Goal: Task Accomplishment & Management: Manage account settings

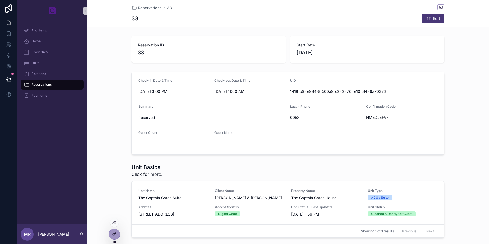
click at [113, 232] on icon at bounding box center [114, 234] width 4 height 4
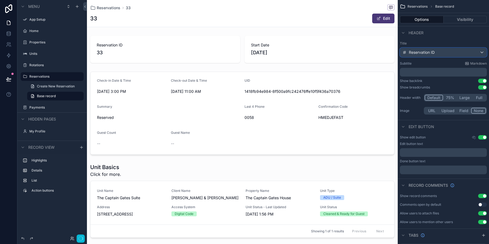
click at [462, 50] on div "Reservation ID" at bounding box center [443, 52] width 86 height 9
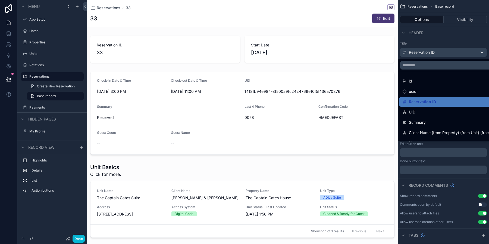
click at [445, 39] on div "scrollable content" at bounding box center [244, 122] width 489 height 244
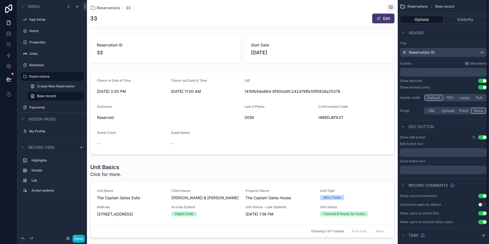
click at [419, 76] on div "﻿" at bounding box center [443, 72] width 87 height 9
click at [419, 71] on p "﻿" at bounding box center [444, 72] width 84 height 5
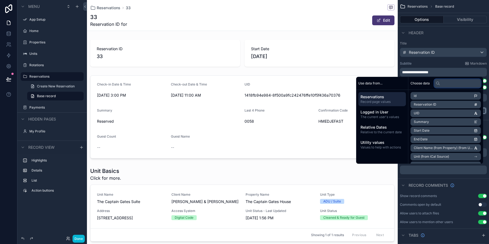
click at [450, 85] on input "text" at bounding box center [457, 83] width 47 height 9
type input "****"
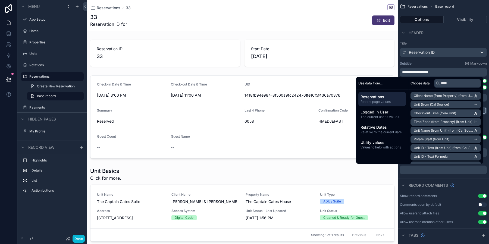
click at [445, 106] on span "Unit (from iCal Source)" at bounding box center [431, 104] width 35 height 4
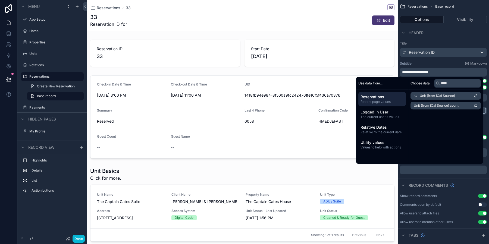
click at [445, 106] on span "Unit (from iCal Source) count" at bounding box center [436, 106] width 45 height 4
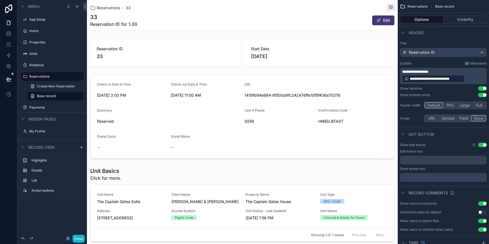
click at [476, 79] on p "**********" at bounding box center [444, 76] width 84 height 14
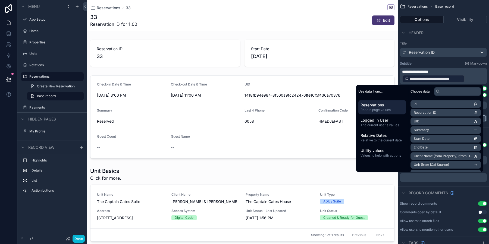
click at [468, 78] on p "**********" at bounding box center [444, 76] width 84 height 14
click at [444, 80] on span "**********" at bounding box center [436, 78] width 52 height 5
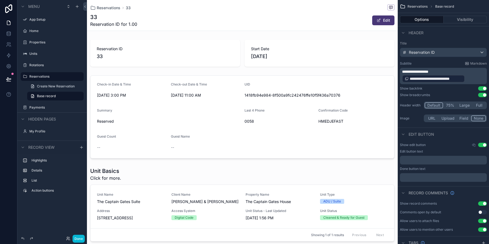
click at [466, 74] on p "**********" at bounding box center [444, 76] width 84 height 14
click at [466, 80] on p "**********" at bounding box center [444, 76] width 84 height 14
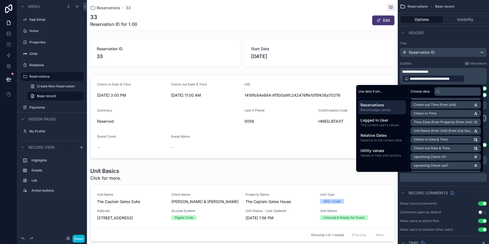
scroll to position [104, 0]
click at [440, 129] on span "Unit Name (from Unit) (from iCal Source)" at bounding box center [444, 130] width 60 height 4
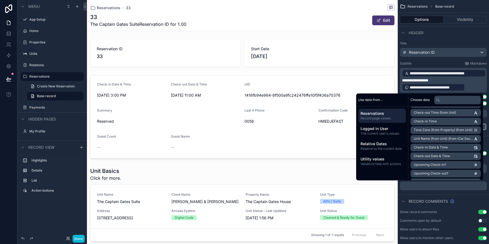
click at [456, 80] on p "**********" at bounding box center [444, 80] width 84 height 23
click at [467, 85] on p "**********" at bounding box center [444, 80] width 84 height 23
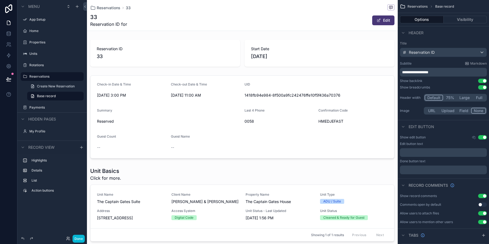
click at [456, 72] on p "**********" at bounding box center [444, 72] width 84 height 5
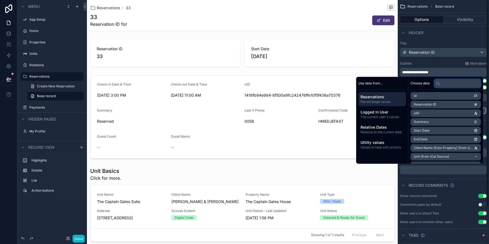
click at [457, 86] on input "text" at bounding box center [457, 83] width 47 height 9
type input "****"
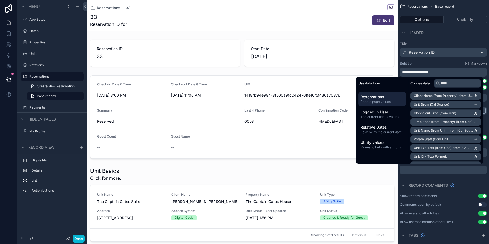
click at [451, 132] on span "Unit Name (from Unit) (from iCal Source)" at bounding box center [444, 131] width 60 height 4
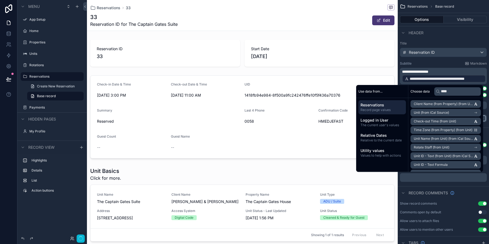
click at [447, 72] on p "**********" at bounding box center [444, 76] width 84 height 14
click at [429, 72] on span "**********" at bounding box center [415, 72] width 26 height 4
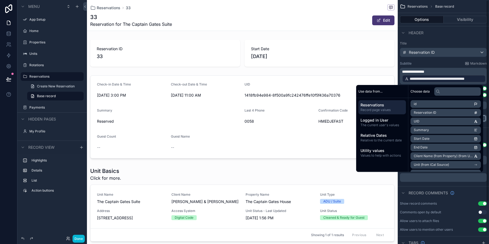
click at [485, 78] on div "**********" at bounding box center [444, 79] width 84 height 8
click at [457, 71] on p "**********" at bounding box center [444, 76] width 84 height 14
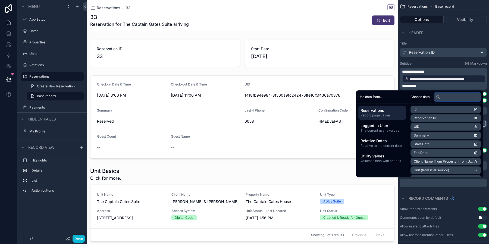
click at [449, 98] on input "text" at bounding box center [457, 97] width 47 height 9
type input "*****"
click at [443, 128] on span "Check-in Date & Time" at bounding box center [431, 127] width 34 height 4
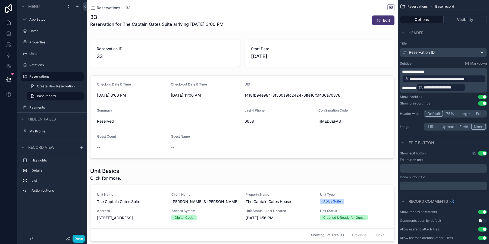
click at [434, 74] on p "**********" at bounding box center [444, 80] width 84 height 23
drag, startPoint x: 434, startPoint y: 72, endPoint x: 399, endPoint y: 70, distance: 34.8
click at [399, 70] on div "**********" at bounding box center [443, 86] width 91 height 95
click at [447, 54] on div "Reservation ID" at bounding box center [443, 52] width 86 height 9
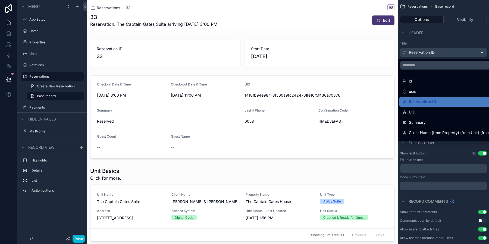
click at [450, 38] on div "scrollable content" at bounding box center [244, 122] width 489 height 244
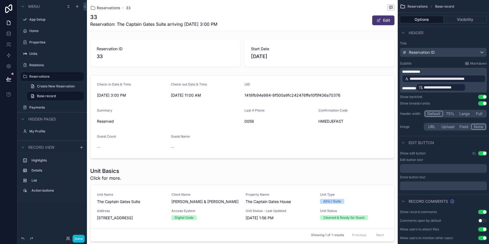
click at [428, 70] on p "**********" at bounding box center [444, 80] width 84 height 23
click at [441, 37] on div "Header" at bounding box center [443, 32] width 91 height 13
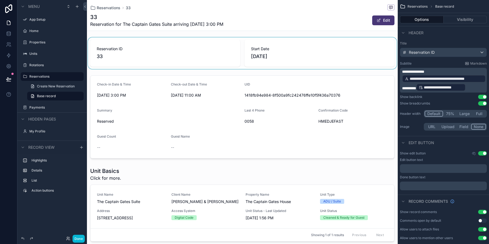
click at [215, 49] on div "scrollable content" at bounding box center [242, 54] width 311 height 32
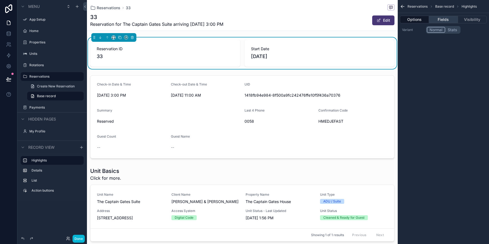
click at [442, 20] on button "Fields" at bounding box center [443, 20] width 29 height 8
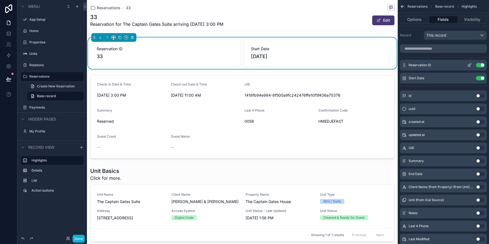
click at [481, 64] on button "Use setting" at bounding box center [480, 65] width 9 height 4
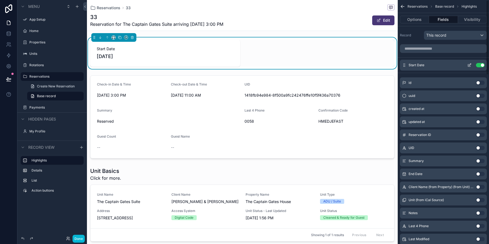
click at [481, 65] on button "Use setting" at bounding box center [480, 65] width 9 height 4
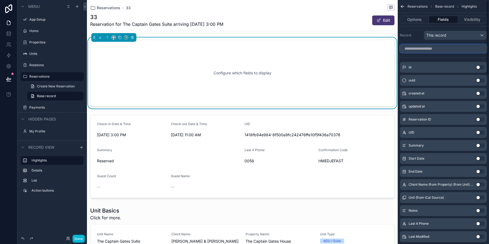
click at [441, 47] on input "scrollable content" at bounding box center [443, 48] width 87 height 9
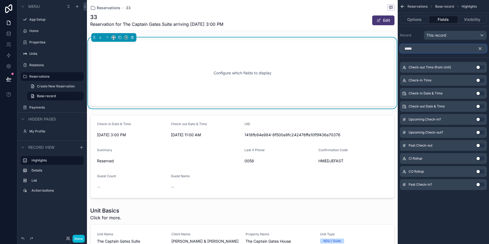
type input "*****"
click at [479, 94] on button "Use setting" at bounding box center [480, 93] width 9 height 4
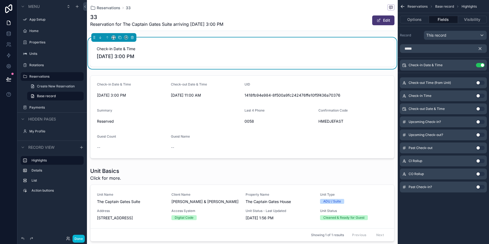
click at [479, 108] on button "Use setting" at bounding box center [480, 109] width 9 height 4
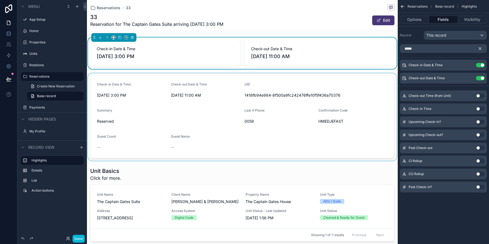
click at [268, 89] on div "scrollable content" at bounding box center [242, 117] width 311 height 88
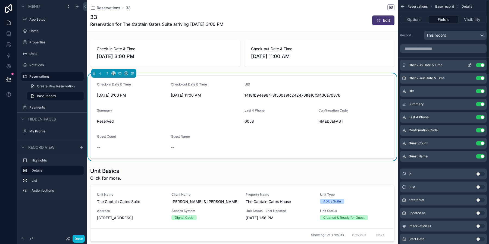
click at [482, 64] on button "Use setting" at bounding box center [480, 65] width 9 height 4
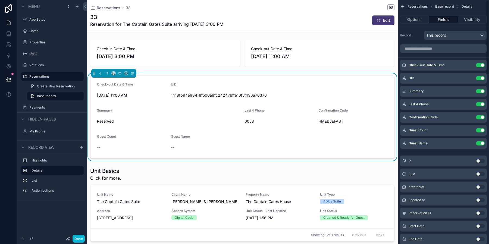
click at [482, 64] on button "Use setting" at bounding box center [480, 65] width 9 height 4
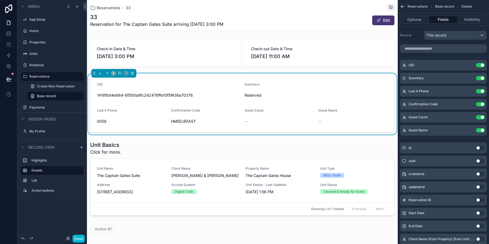
click at [482, 64] on button "Use setting" at bounding box center [480, 65] width 9 height 4
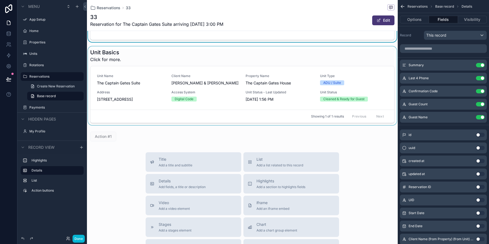
scroll to position [93, 0]
click at [271, 133] on div "scrollable content" at bounding box center [242, 136] width 311 height 14
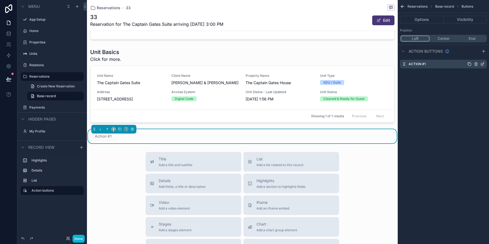
click at [482, 63] on icon "scrollable content" at bounding box center [482, 64] width 4 height 4
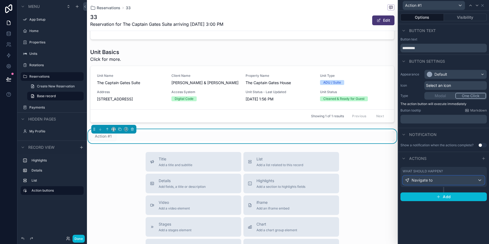
click at [458, 178] on div "Navigate to" at bounding box center [444, 180] width 82 height 9
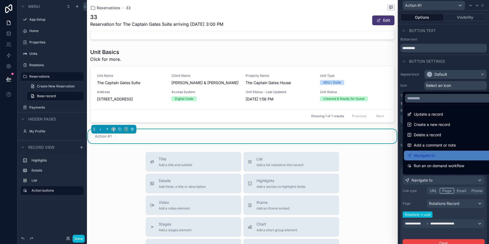
click at [457, 63] on div at bounding box center [443, 122] width 91 height 244
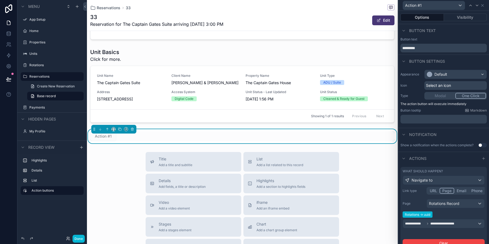
click at [457, 69] on div "Appearance Default Icon Select an icon Type Modal One Click The action button w…" at bounding box center [443, 97] width 91 height 58
click at [457, 73] on div "Default" at bounding box center [456, 74] width 62 height 9
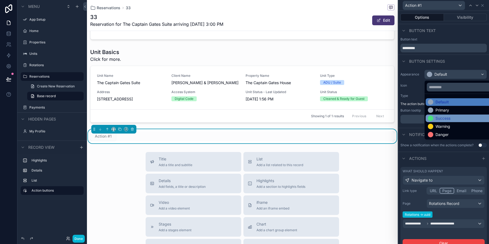
click at [457, 120] on div "Success" at bounding box center [462, 118] width 68 height 5
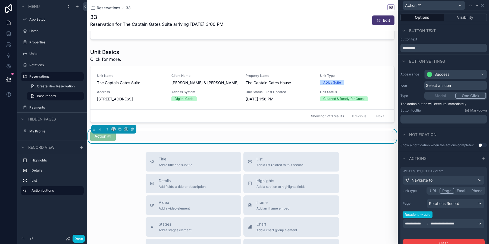
click at [445, 86] on span "Select an icon" at bounding box center [438, 85] width 25 height 5
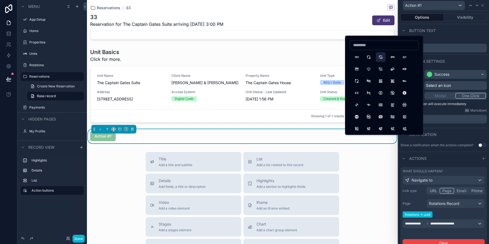
type input "*"
type input "*****"
click at [358, 58] on button "Rotate" at bounding box center [357, 57] width 10 height 10
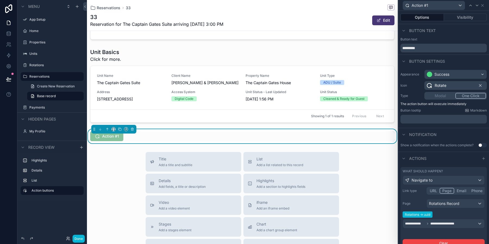
click at [409, 117] on p "﻿" at bounding box center [444, 119] width 83 height 5
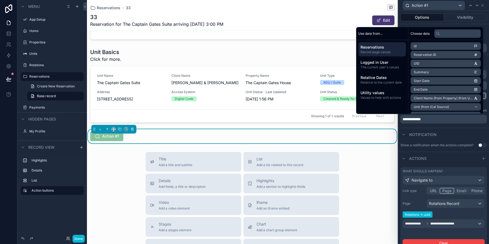
click at [447, 130] on div "Notification" at bounding box center [443, 134] width 91 height 13
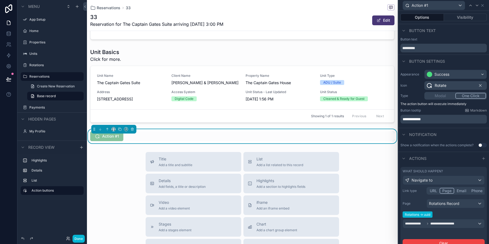
click at [438, 120] on p "**********" at bounding box center [444, 119] width 83 height 5
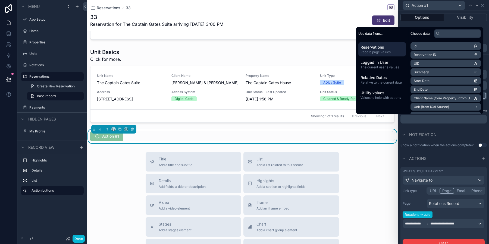
click at [442, 132] on div "Notification" at bounding box center [443, 134] width 91 height 13
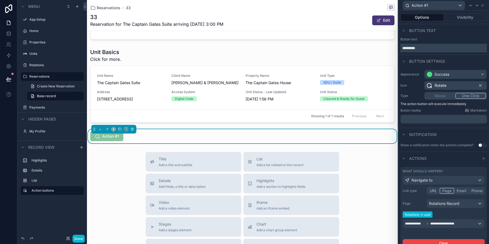
click at [433, 47] on input "*********" at bounding box center [444, 48] width 86 height 9
paste input "****"
type input "**********"
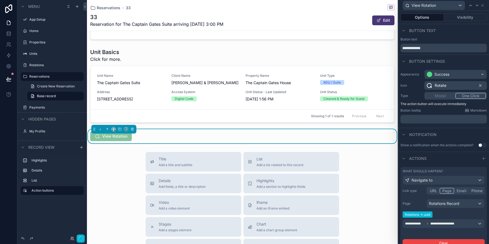
click at [458, 39] on div "Button text" at bounding box center [444, 39] width 86 height 4
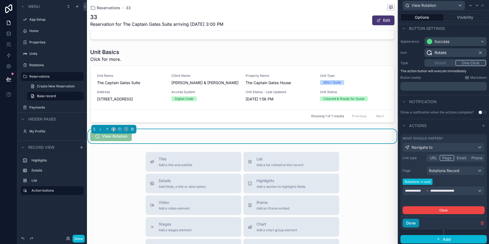
click at [416, 221] on button "Done" at bounding box center [411, 223] width 17 height 9
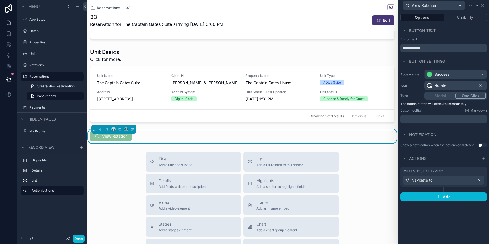
scroll to position [0, 0]
click at [459, 19] on button "Visibility" at bounding box center [465, 18] width 43 height 8
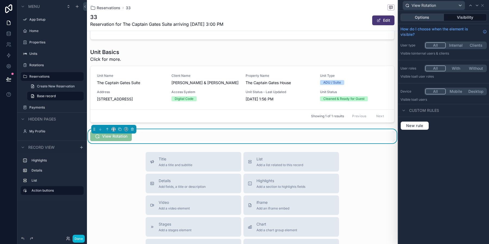
click at [428, 20] on button "Options" at bounding box center [422, 18] width 43 height 8
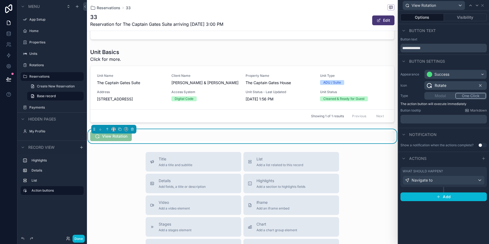
click at [179, 133] on div "View Rotation" at bounding box center [242, 137] width 304 height 10
click at [115, 130] on icon "scrollable content" at bounding box center [115, 130] width 1 height 1
click at [114, 130] on div "scrollable content" at bounding box center [244, 122] width 489 height 244
drag, startPoint x: 95, startPoint y: 129, endPoint x: 95, endPoint y: 106, distance: 23.1
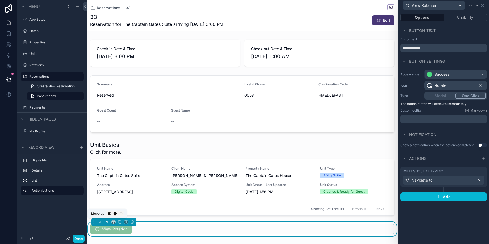
click at [108, 223] on icon "scrollable content" at bounding box center [107, 222] width 4 height 4
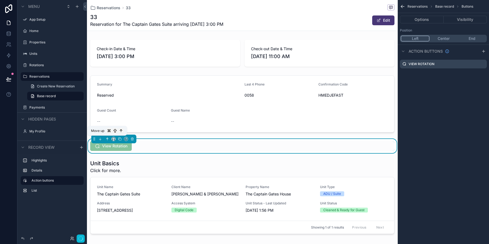
click at [107, 139] on icon "scrollable content" at bounding box center [107, 139] width 0 height 2
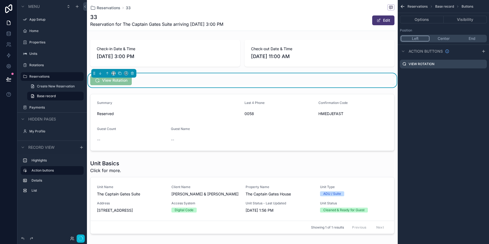
click at [470, 146] on div "Reservations Base record Buttons Options Visibility Position Left Center End Ac…" at bounding box center [443, 122] width 91 height 244
click at [353, 155] on div "Check-in Date & Time 9/29/2025 3:00 PM Check-out Date & Time 10/1/2025 11:00 AM…" at bounding box center [242, 137] width 311 height 199
click at [445, 39] on button "Center" at bounding box center [443, 39] width 29 height 6
click at [448, 110] on div "Reservations Base record Buttons Options Visibility Position Left Center End Ac…" at bounding box center [443, 122] width 91 height 244
click at [405, 5] on icon "scrollable content" at bounding box center [402, 6] width 5 height 5
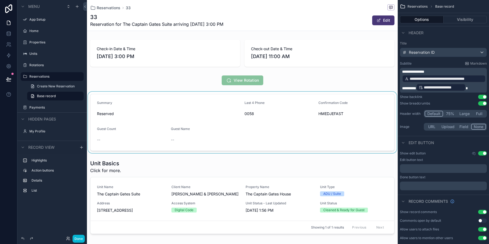
click at [272, 125] on div "scrollable content" at bounding box center [242, 122] width 311 height 61
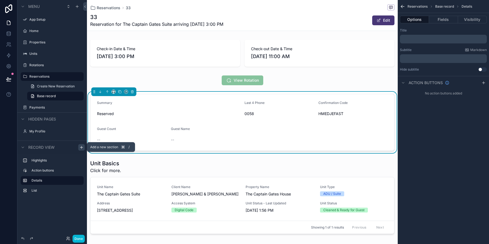
click at [80, 148] on icon "scrollable content" at bounding box center [81, 147] width 4 height 4
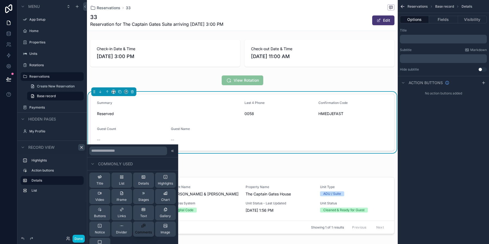
click at [144, 229] on div "Comments" at bounding box center [143, 229] width 17 height 11
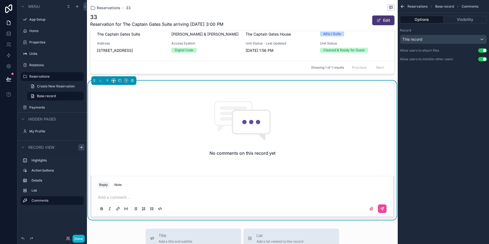
scroll to position [163, 0]
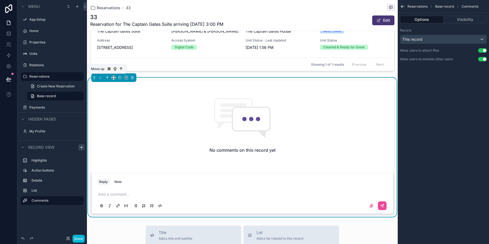
click at [105, 76] on button "scrollable content" at bounding box center [107, 78] width 6 height 6
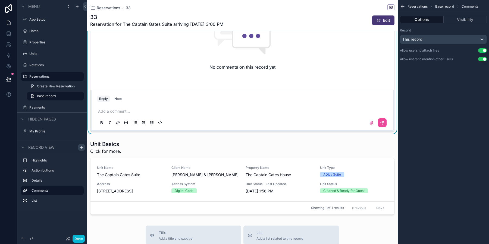
scroll to position [73, 0]
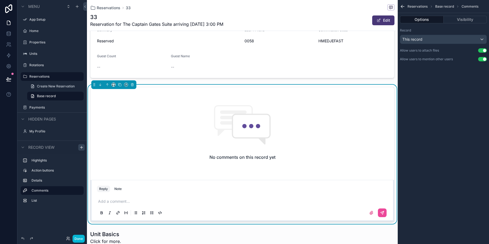
click at [485, 50] on button "Use setting" at bounding box center [482, 50] width 9 height 4
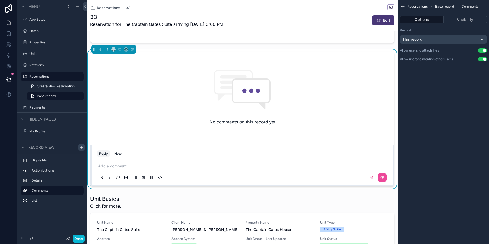
scroll to position [123, 0]
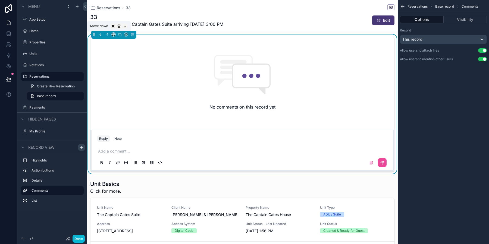
click at [101, 36] on icon "scrollable content" at bounding box center [100, 35] width 4 height 4
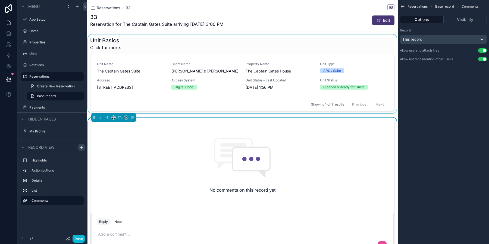
click at [177, 73] on div "scrollable content" at bounding box center [242, 74] width 311 height 79
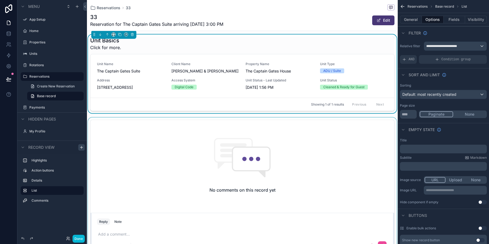
click at [299, 146] on div "scrollable content" at bounding box center [242, 187] width 311 height 139
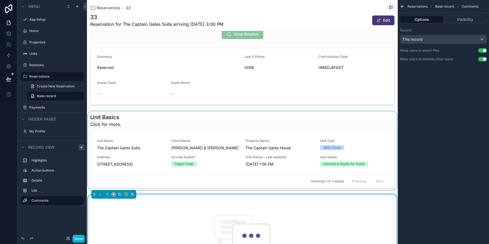
scroll to position [0, 0]
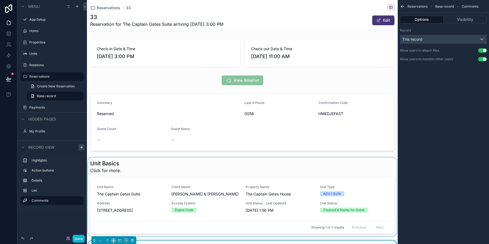
click at [442, 39] on div "This record" at bounding box center [443, 39] width 86 height 9
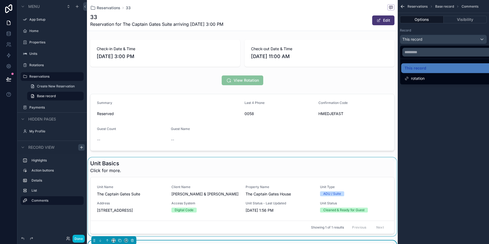
click at [440, 31] on div "scrollable content" at bounding box center [244, 122] width 489 height 244
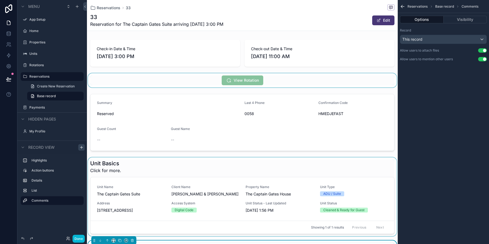
click at [171, 81] on div "scrollable content" at bounding box center [242, 80] width 311 height 14
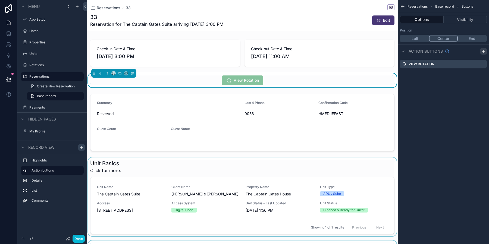
click at [485, 50] on icon "scrollable content" at bounding box center [484, 51] width 4 height 4
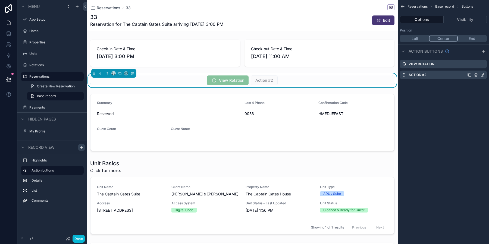
click at [457, 72] on div "Action #2" at bounding box center [443, 75] width 87 height 9
click at [483, 75] on icon "scrollable content" at bounding box center [483, 74] width 2 height 2
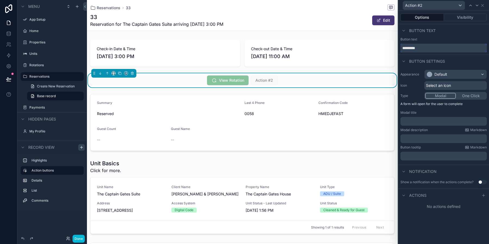
click at [433, 49] on input "*********" at bounding box center [444, 48] width 86 height 9
type input "**********"
click at [455, 37] on div "Button text" at bounding box center [443, 30] width 91 height 13
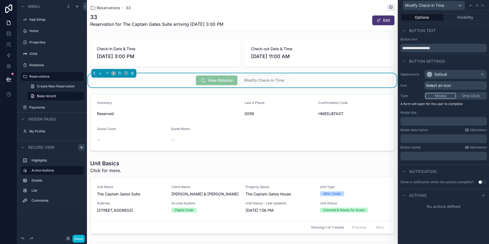
click at [451, 87] on span "Select an icon" at bounding box center [438, 85] width 25 height 5
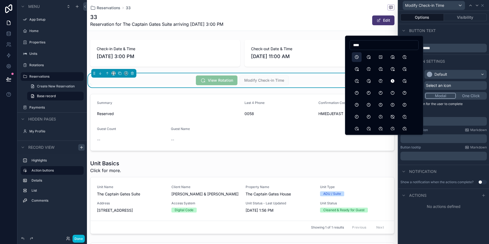
type input "****"
click at [355, 57] on button "Clock" at bounding box center [357, 57] width 10 height 10
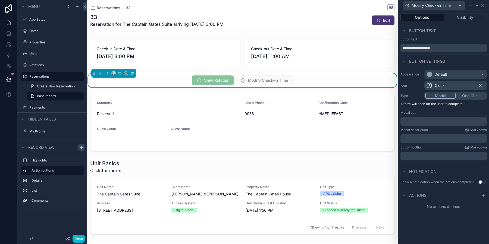
click at [460, 64] on div "Button settings" at bounding box center [443, 61] width 91 height 13
click at [482, 197] on div at bounding box center [483, 195] width 7 height 7
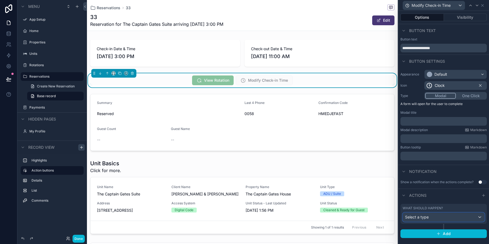
click at [451, 221] on div "Select a type" at bounding box center [444, 217] width 82 height 9
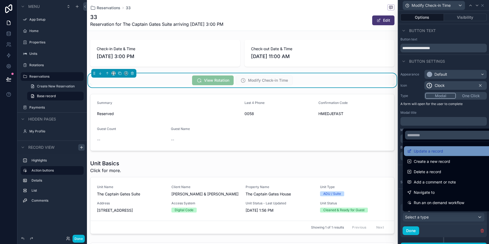
click at [445, 152] on div "Update a record" at bounding box center [450, 151] width 86 height 7
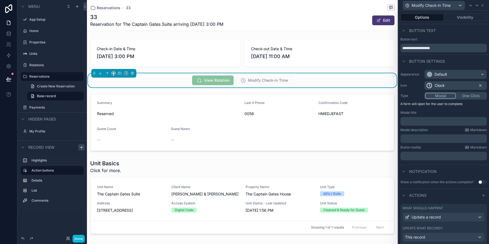
scroll to position [107, 0]
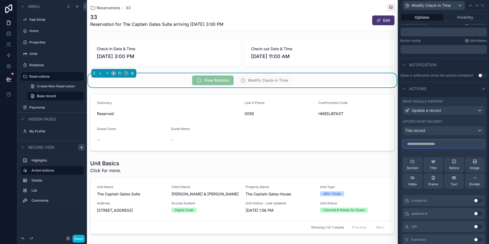
click at [438, 143] on input "text" at bounding box center [444, 144] width 82 height 9
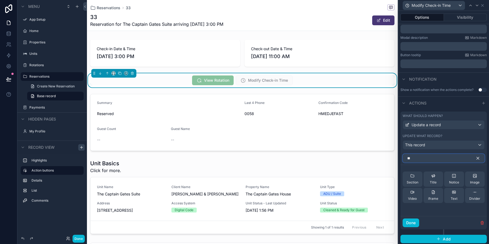
type input "*"
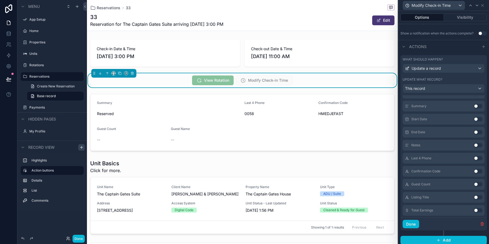
scroll to position [82, 0]
click at [477, 129] on button "Use setting" at bounding box center [478, 129] width 9 height 4
click at [454, 49] on div "Actions" at bounding box center [443, 46] width 91 height 13
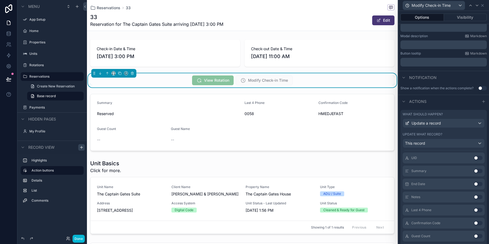
scroll to position [150, 0]
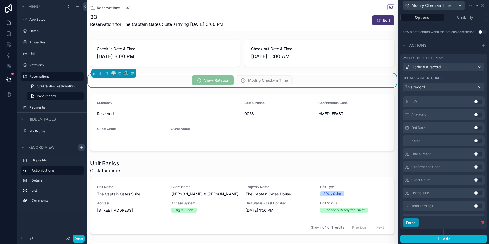
click at [413, 222] on button "Done" at bounding box center [411, 223] width 17 height 9
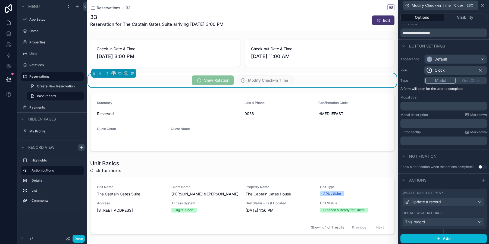
click at [482, 5] on icon at bounding box center [482, 5] width 4 height 4
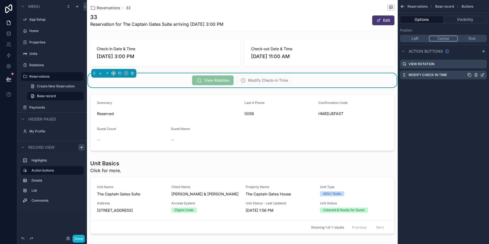
click at [469, 76] on icon "scrollable content" at bounding box center [469, 75] width 4 height 4
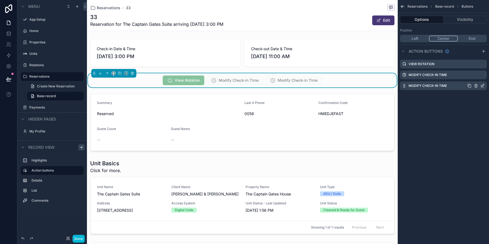
click at [483, 86] on icon "scrollable content" at bounding box center [482, 86] width 4 height 4
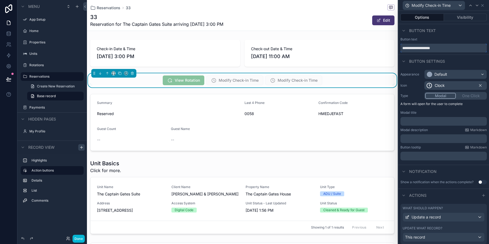
click at [433, 49] on input "**********" at bounding box center [444, 48] width 86 height 9
type input "**********"
click at [455, 34] on div "Button text" at bounding box center [443, 30] width 91 height 13
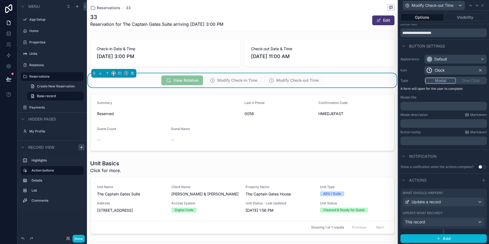
click at [461, 232] on div "What should happen? Update a record Update what record? This record" at bounding box center [444, 212] width 86 height 46
click at [458, 221] on div "This record" at bounding box center [444, 222] width 82 height 9
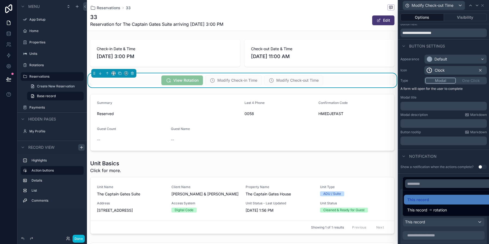
click at [458, 221] on div at bounding box center [443, 122] width 91 height 244
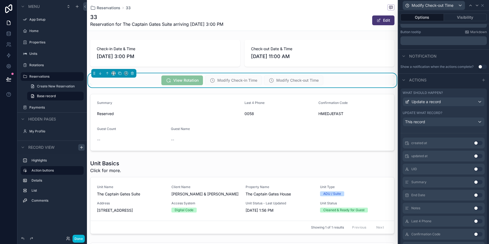
scroll to position [88, 0]
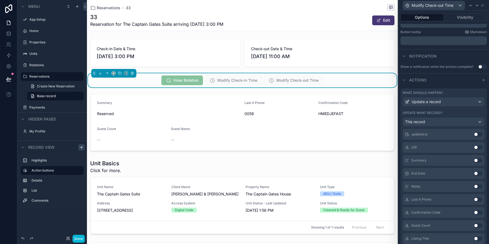
click at [477, 172] on button "Use setting" at bounding box center [478, 173] width 9 height 4
click at [483, 7] on icon at bounding box center [482, 5] width 4 height 4
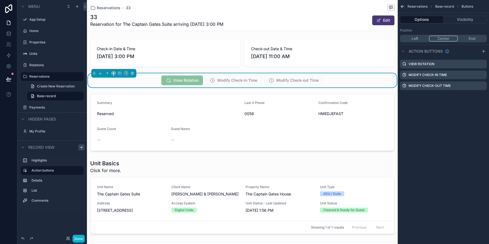
click at [453, 129] on div "Reservations Base record Buttons Options Visibility Position Left Center End Ac…" at bounding box center [443, 122] width 91 height 244
click at [348, 24] on div "33 Reservation for The Captain Gates Suite arriving 9/29/2025 3:00 PM Edit" at bounding box center [242, 20] width 304 height 14
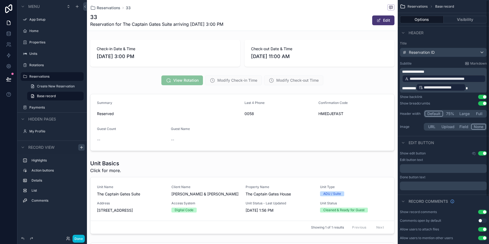
click at [484, 153] on button "Use setting" at bounding box center [482, 153] width 9 height 4
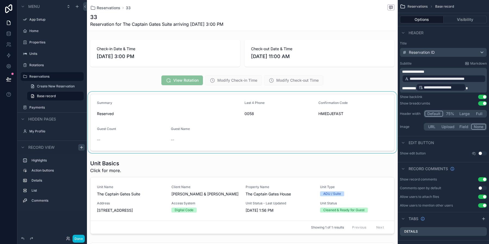
click at [210, 143] on div "scrollable content" at bounding box center [242, 122] width 311 height 61
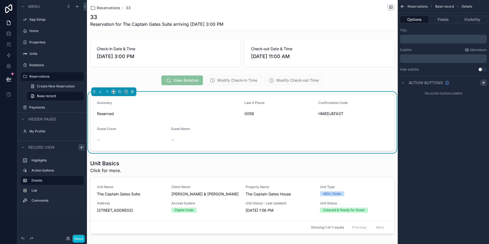
click at [485, 84] on icon "scrollable content" at bounding box center [484, 83] width 4 height 4
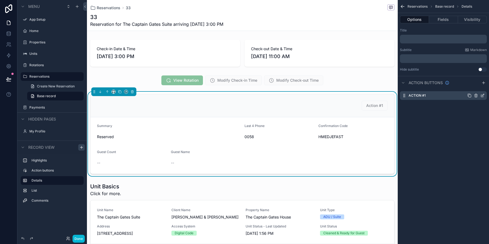
click at [435, 96] on div "Action #1" at bounding box center [443, 95] width 87 height 9
click at [475, 96] on icon "scrollable content" at bounding box center [476, 95] width 4 height 4
click at [474, 88] on icon at bounding box center [474, 87] width 4 height 4
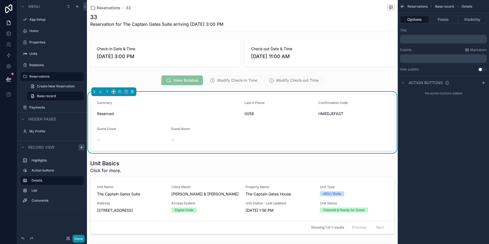
click at [83, 237] on button "Done" at bounding box center [79, 239] width 12 height 8
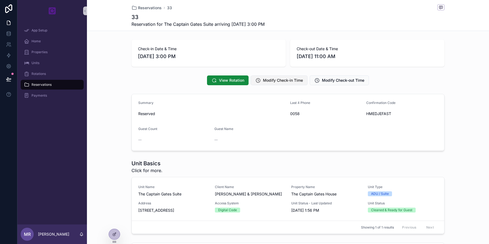
click at [296, 81] on span "Modify Check-in Time" at bounding box center [283, 80] width 40 height 5
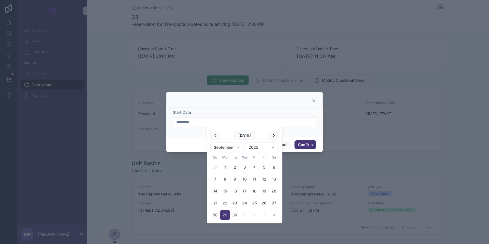
click at [227, 124] on input "*********" at bounding box center [244, 122] width 143 height 8
click at [265, 108] on div "Start Date *********" at bounding box center [244, 122] width 157 height 29
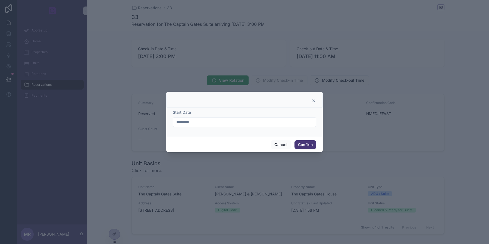
click at [314, 101] on icon at bounding box center [314, 101] width 4 height 4
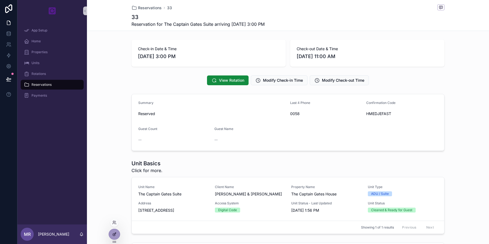
click at [116, 237] on div at bounding box center [114, 234] width 11 height 10
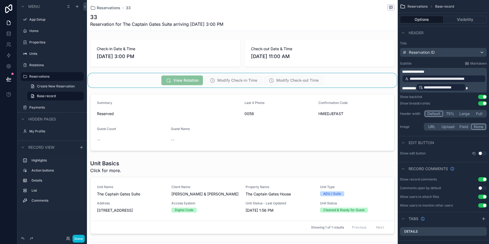
click at [328, 83] on div "scrollable content" at bounding box center [242, 80] width 311 height 14
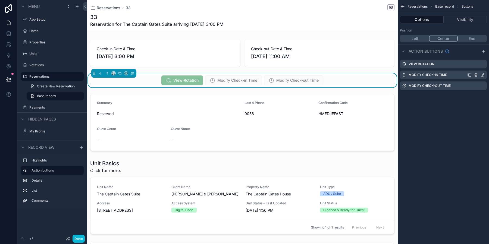
click at [477, 76] on icon "scrollable content" at bounding box center [476, 75] width 2 height 2
click at [475, 68] on icon at bounding box center [474, 66] width 4 height 4
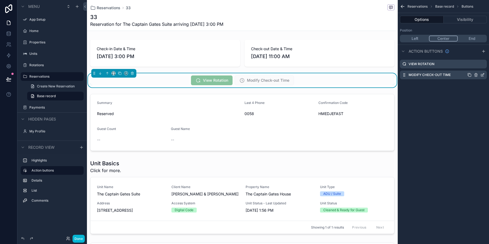
click at [477, 74] on icon "scrollable content" at bounding box center [476, 75] width 2 height 2
click at [473, 67] on icon at bounding box center [474, 66] width 2 height 2
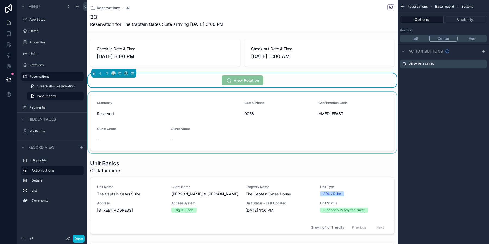
click at [351, 126] on div "scrollable content" at bounding box center [242, 122] width 311 height 61
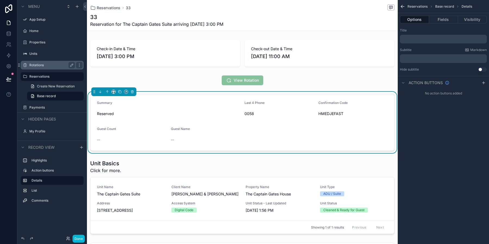
click at [55, 66] on label "Rotations" at bounding box center [50, 65] width 43 height 4
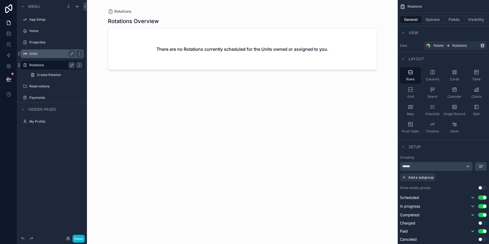
click at [42, 54] on label "Units" at bounding box center [50, 54] width 43 height 4
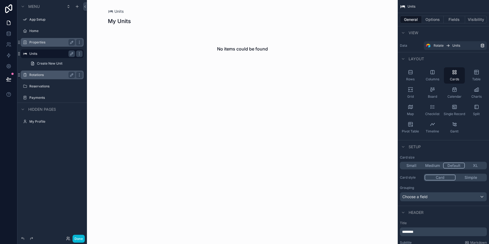
click at [42, 40] on label "Properties" at bounding box center [50, 42] width 43 height 4
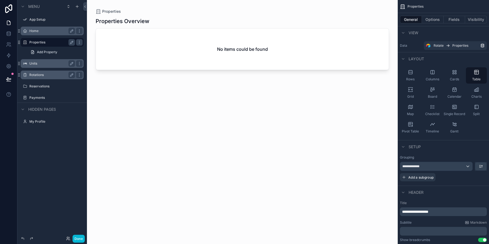
click at [42, 32] on label "Home" at bounding box center [50, 31] width 43 height 4
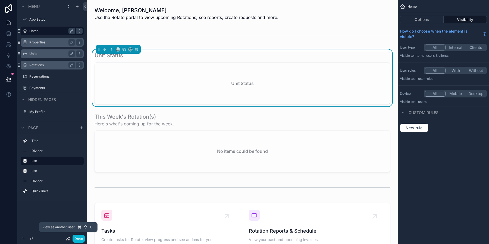
click at [68, 239] on icon at bounding box center [68, 239] width 2 height 1
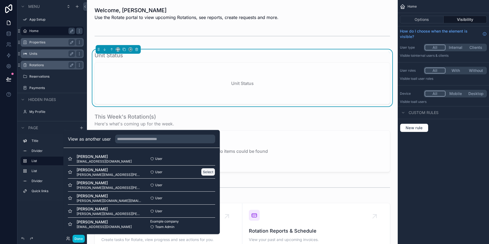
click at [207, 173] on button "Select" at bounding box center [208, 172] width 14 height 8
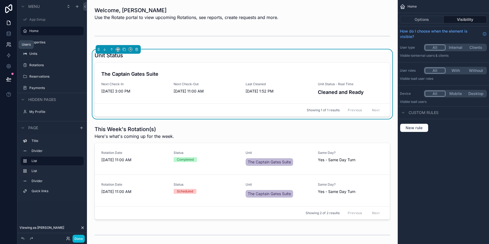
click at [11, 45] on icon at bounding box center [8, 44] width 5 height 5
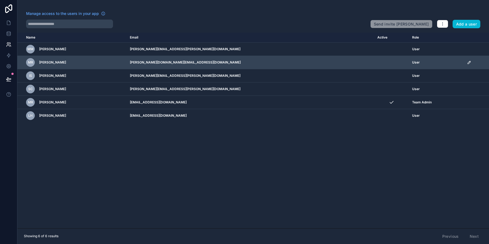
click at [468, 61] on icon "scrollable content" at bounding box center [469, 62] width 3 height 3
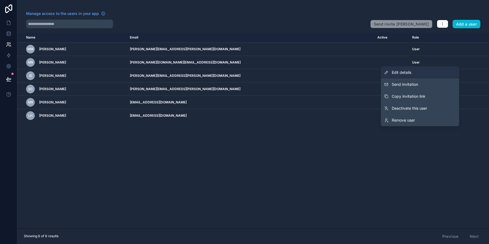
click at [418, 72] on link "Edit details" at bounding box center [420, 73] width 78 height 12
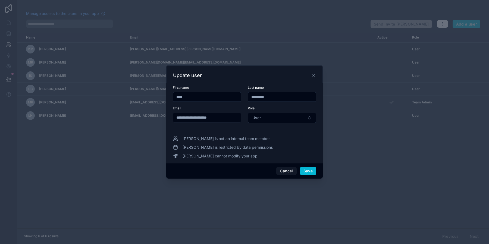
click at [226, 121] on input "**********" at bounding box center [207, 118] width 68 height 8
type input "**********"
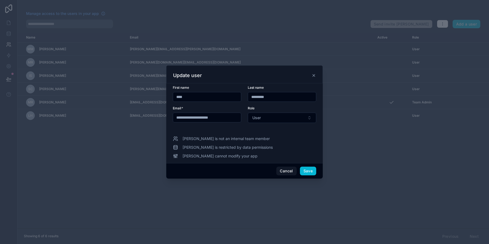
click at [294, 155] on div "Mary cannot modify your app" at bounding box center [244, 156] width 143 height 5
click at [307, 170] on button "Save" at bounding box center [308, 171] width 16 height 9
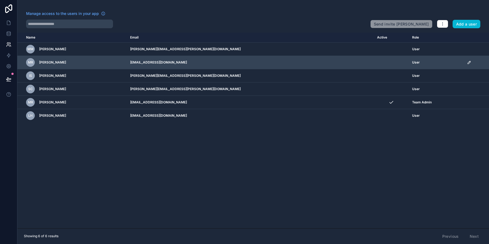
click at [467, 61] on icon "scrollable content" at bounding box center [469, 62] width 4 height 4
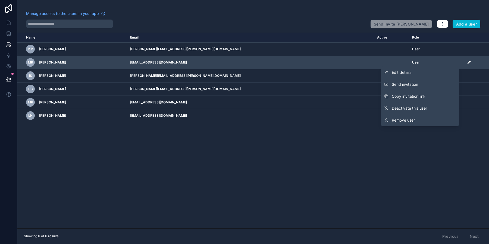
click at [467, 61] on icon "scrollable content" at bounding box center [469, 62] width 4 height 4
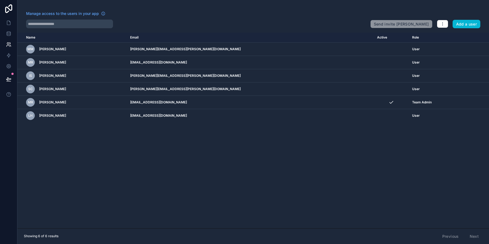
click at [292, 16] on div "Manage access to the users in your app" at bounding box center [196, 15] width 340 height 9
click at [134, 14] on div "Manage access to the users in your app" at bounding box center [196, 15] width 340 height 9
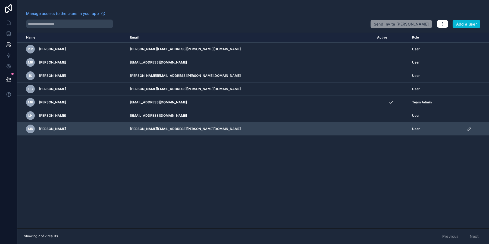
click at [468, 129] on icon "scrollable content" at bounding box center [469, 129] width 3 height 3
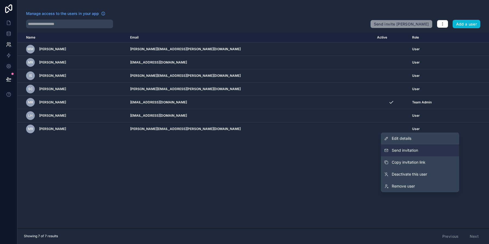
click at [411, 151] on span "Send invitation" at bounding box center [405, 150] width 26 height 5
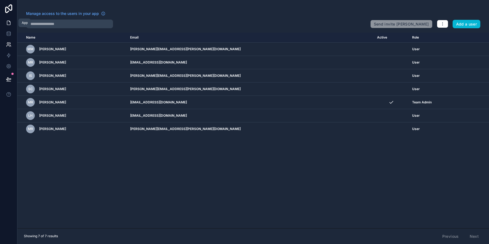
click at [12, 26] on link at bounding box center [8, 22] width 17 height 11
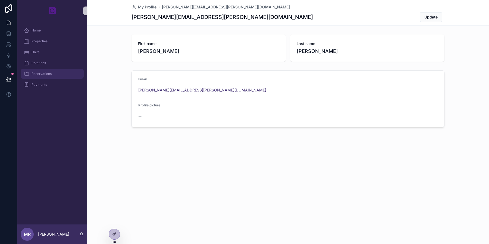
click at [46, 77] on div "Reservations" at bounding box center [52, 74] width 57 height 9
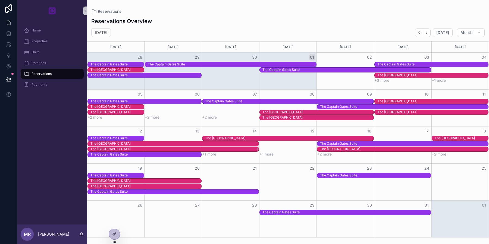
click at [162, 149] on div "The [GEOGRAPHIC_DATA]" at bounding box center [174, 149] width 168 height 5
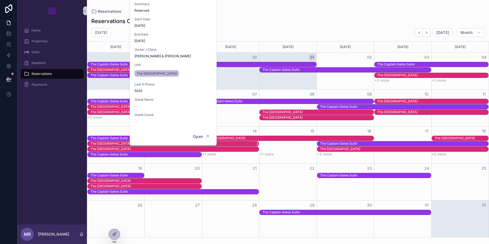
click at [245, 144] on div "The [GEOGRAPHIC_DATA]" at bounding box center [174, 144] width 168 height 5
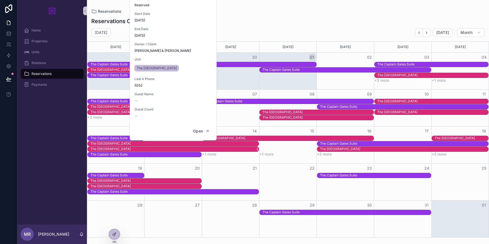
click at [239, 149] on div "The [GEOGRAPHIC_DATA]" at bounding box center [174, 149] width 168 height 5
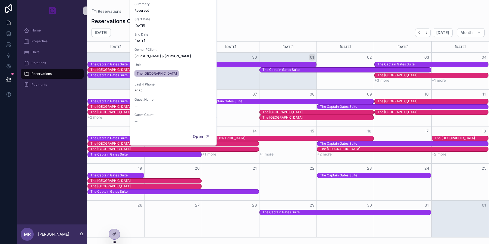
click at [272, 16] on div "Reservations Overview [DATE] [DATE] Month [DATE] [DATE] [DATE] [DATE] [DATE] [D…" at bounding box center [288, 126] width 402 height 224
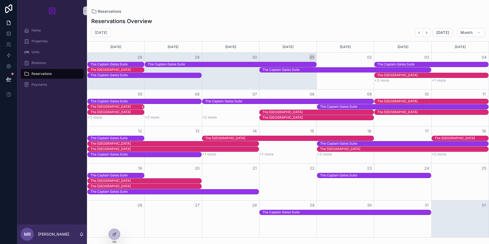
click at [103, 106] on div "The [GEOGRAPHIC_DATA]" at bounding box center [110, 107] width 40 height 4
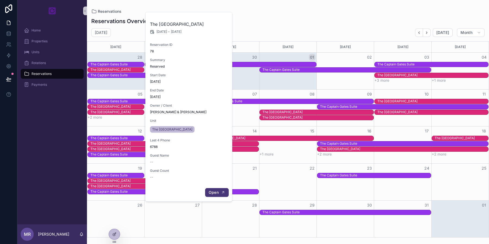
click at [212, 196] on button "Open" at bounding box center [217, 192] width 24 height 9
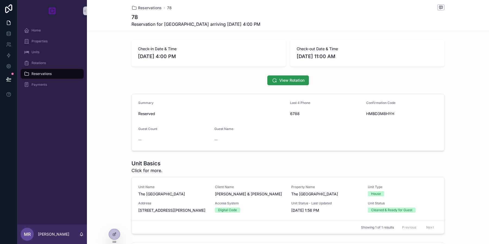
click at [297, 82] on span "View Rotation" at bounding box center [291, 80] width 25 height 5
